Goal: Use online tool/utility: Use online tool/utility

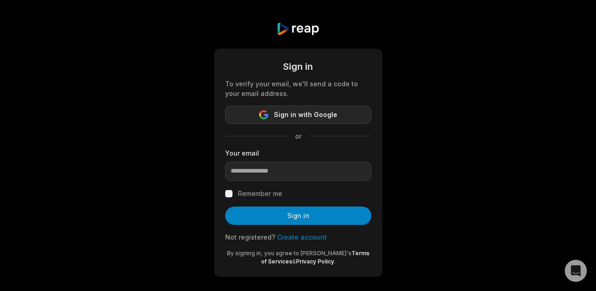
click at [318, 114] on span "Sign in with Google" at bounding box center [305, 114] width 63 height 11
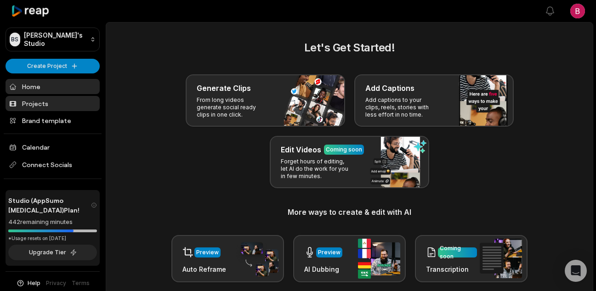
click at [51, 102] on link "Projects" at bounding box center [53, 103] width 94 height 15
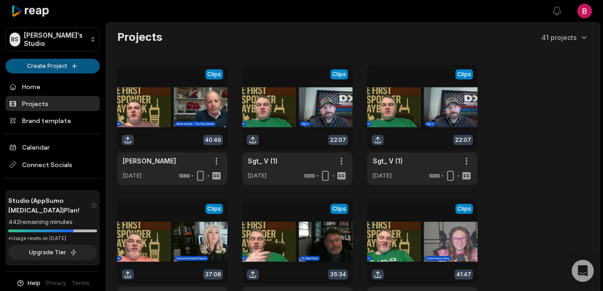
click at [78, 68] on html "BS Brent's Studio Create Project Home Projects Brand template Calendar Connect …" at bounding box center [301, 145] width 603 height 291
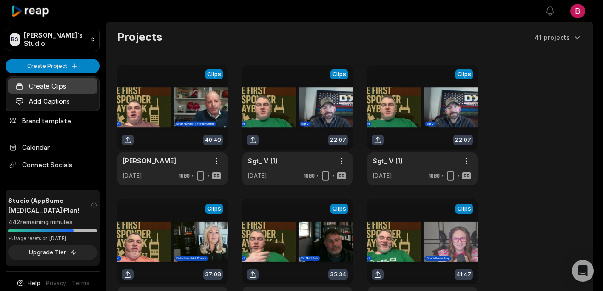
click at [61, 83] on link "Create Clips" at bounding box center [53, 86] width 90 height 15
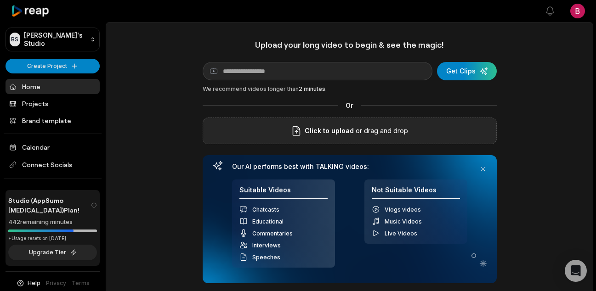
click at [337, 144] on div "Click to upload or drag and drop" at bounding box center [350, 131] width 294 height 27
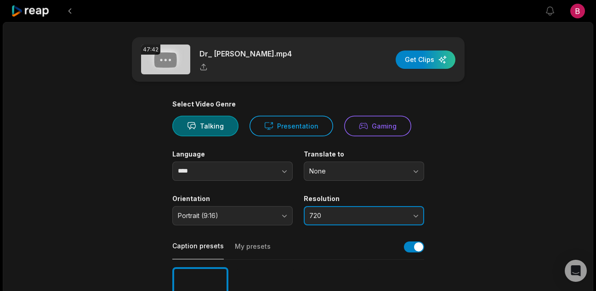
click at [407, 211] on button "720" at bounding box center [364, 215] width 120 height 19
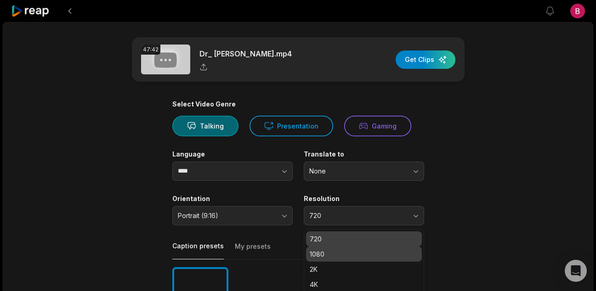
click at [357, 255] on p "1080" at bounding box center [364, 255] width 108 height 10
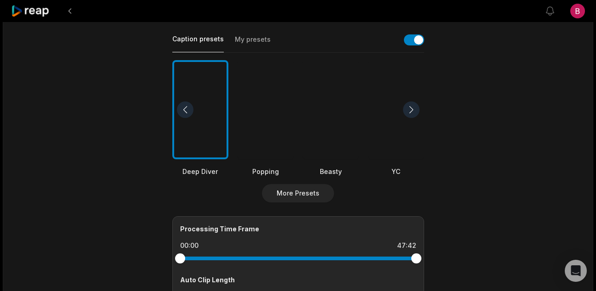
scroll to position [207, 0]
click at [337, 121] on div at bounding box center [331, 110] width 56 height 100
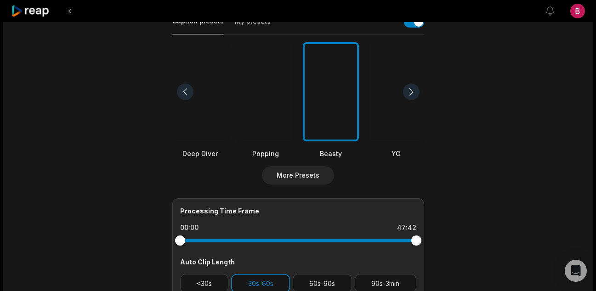
scroll to position [371, 0]
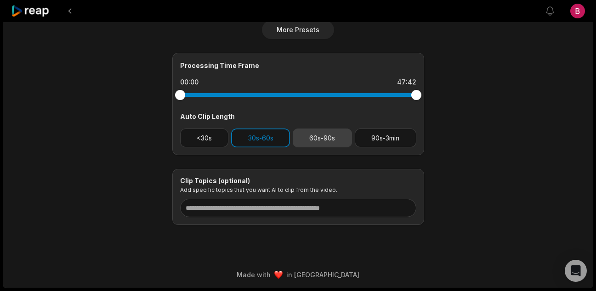
drag, startPoint x: 326, startPoint y: 134, endPoint x: 314, endPoint y: 132, distance: 13.1
click at [326, 135] on button "60s-90s" at bounding box center [322, 138] width 59 height 19
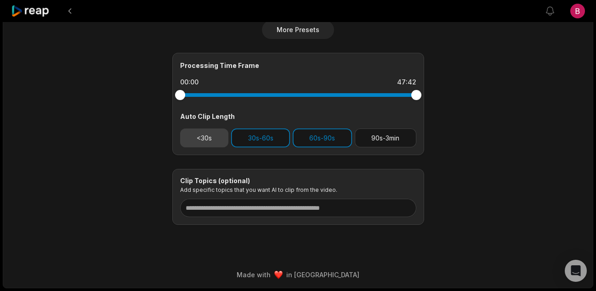
drag, startPoint x: 210, startPoint y: 139, endPoint x: 221, endPoint y: 138, distance: 11.1
click at [210, 139] on button "<30s" at bounding box center [204, 138] width 49 height 19
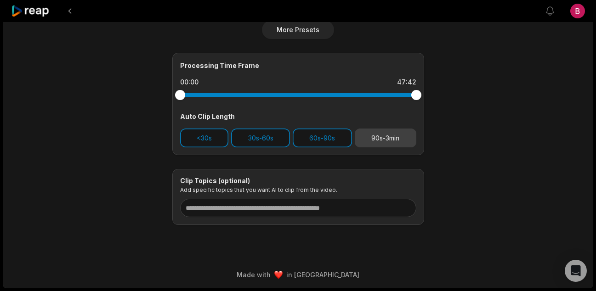
click at [393, 139] on button "90s-3min" at bounding box center [386, 138] width 62 height 19
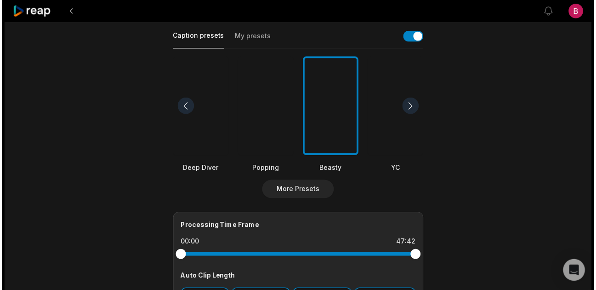
scroll to position [0, 0]
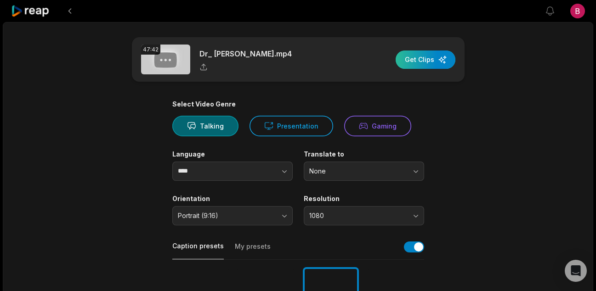
click at [418, 63] on div "button" at bounding box center [426, 60] width 60 height 18
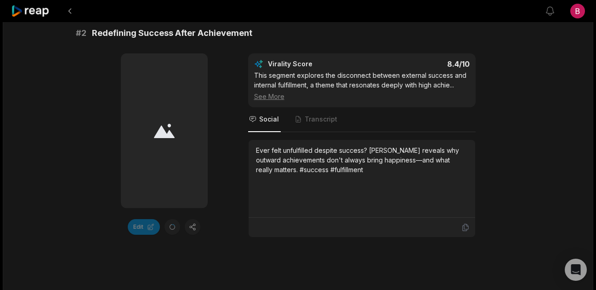
scroll to position [523, 0]
